Goal: Task Accomplishment & Management: Use online tool/utility

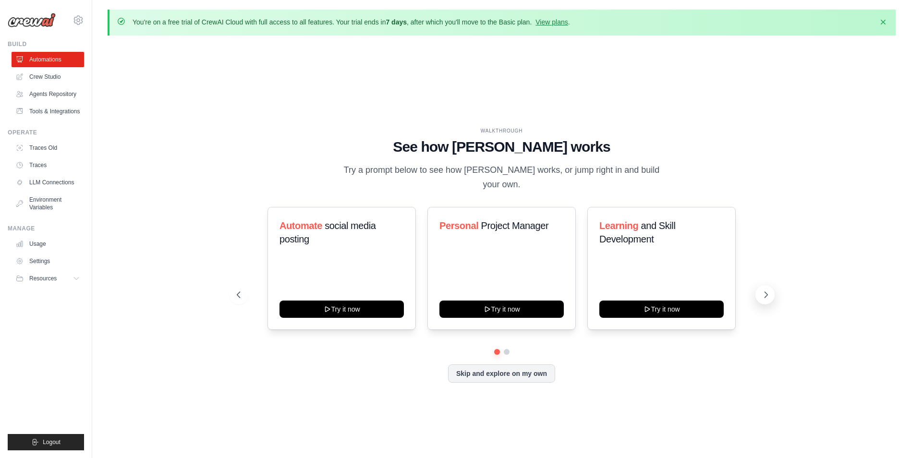
click at [765, 290] on icon at bounding box center [766, 295] width 10 height 10
click at [761, 285] on button at bounding box center [765, 294] width 19 height 19
click at [49, 90] on link "Agents Repository" at bounding box center [48, 93] width 73 height 15
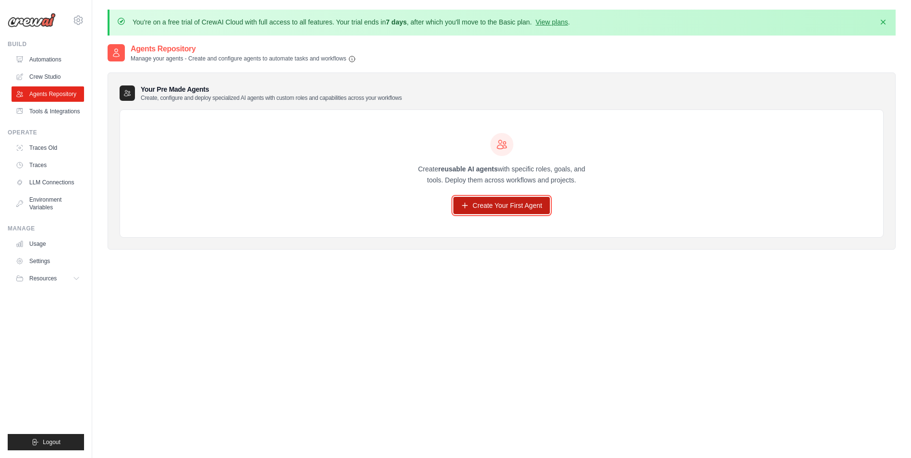
click at [462, 210] on link "Create Your First Agent" at bounding box center [502, 205] width 97 height 17
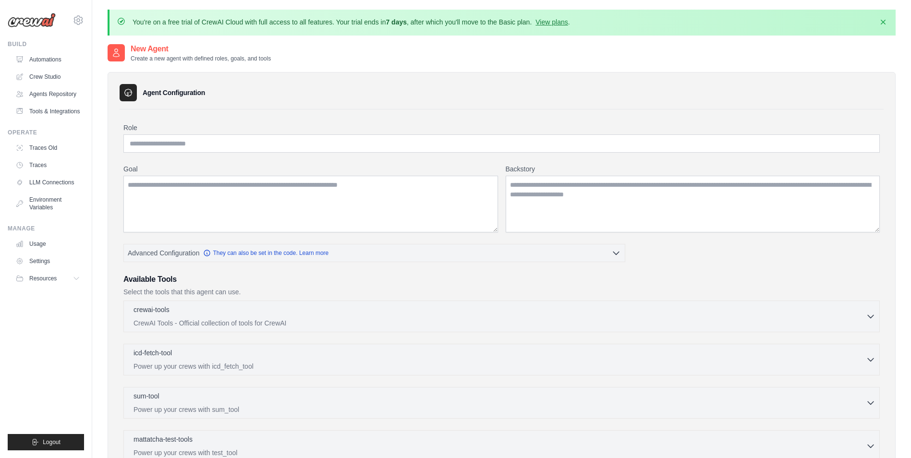
click at [908, 1] on main "You're on a free trial of CrewAI Cloud with full access to all features. Your t…" at bounding box center [501, 311] width 819 height 622
